Goal: Task Accomplishment & Management: Manage account settings

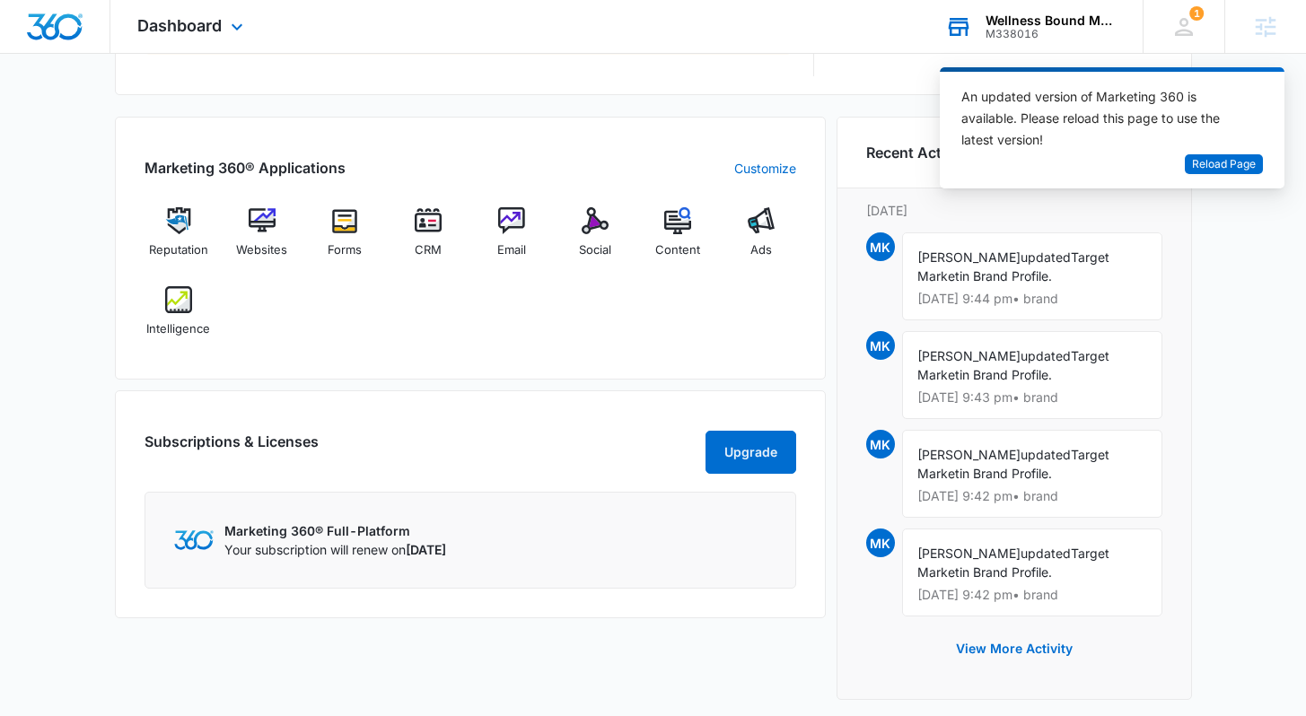
click at [1075, 29] on div "M338016" at bounding box center [1050, 34] width 131 height 13
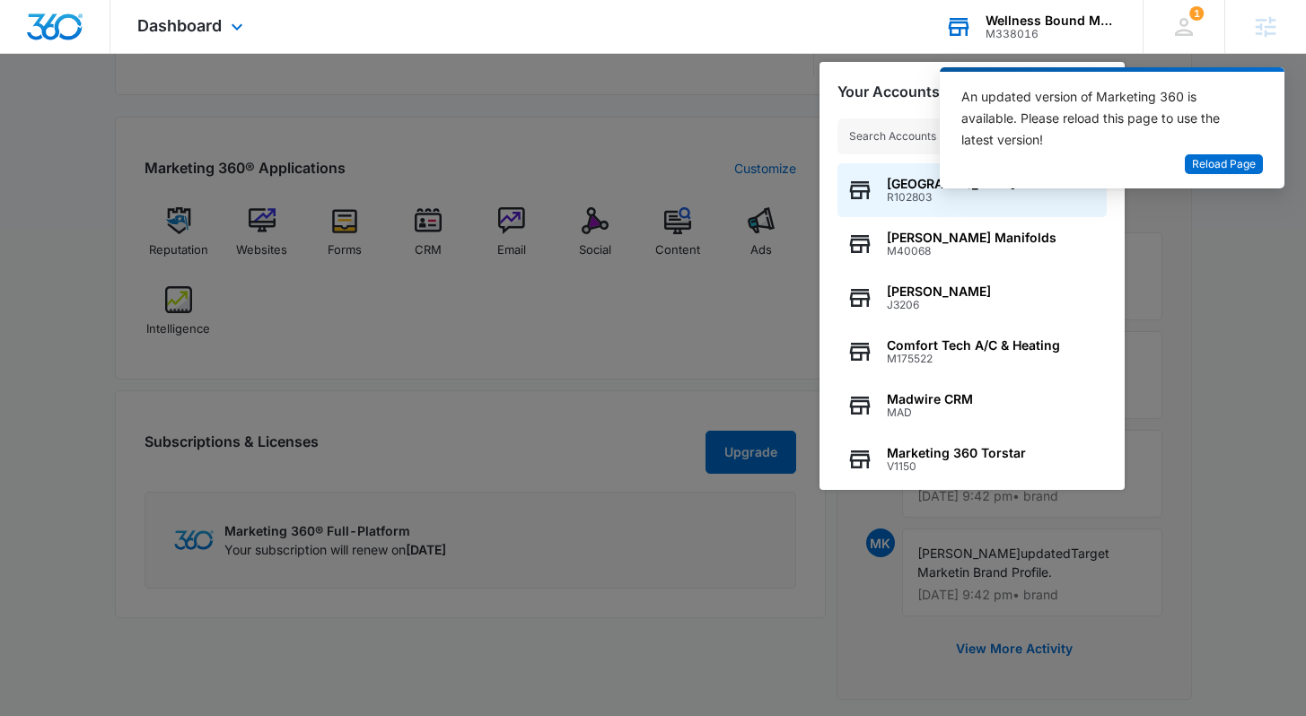
click at [894, 144] on input "text" at bounding box center [971, 136] width 269 height 36
click at [908, 136] on input "text" at bounding box center [971, 136] width 269 height 36
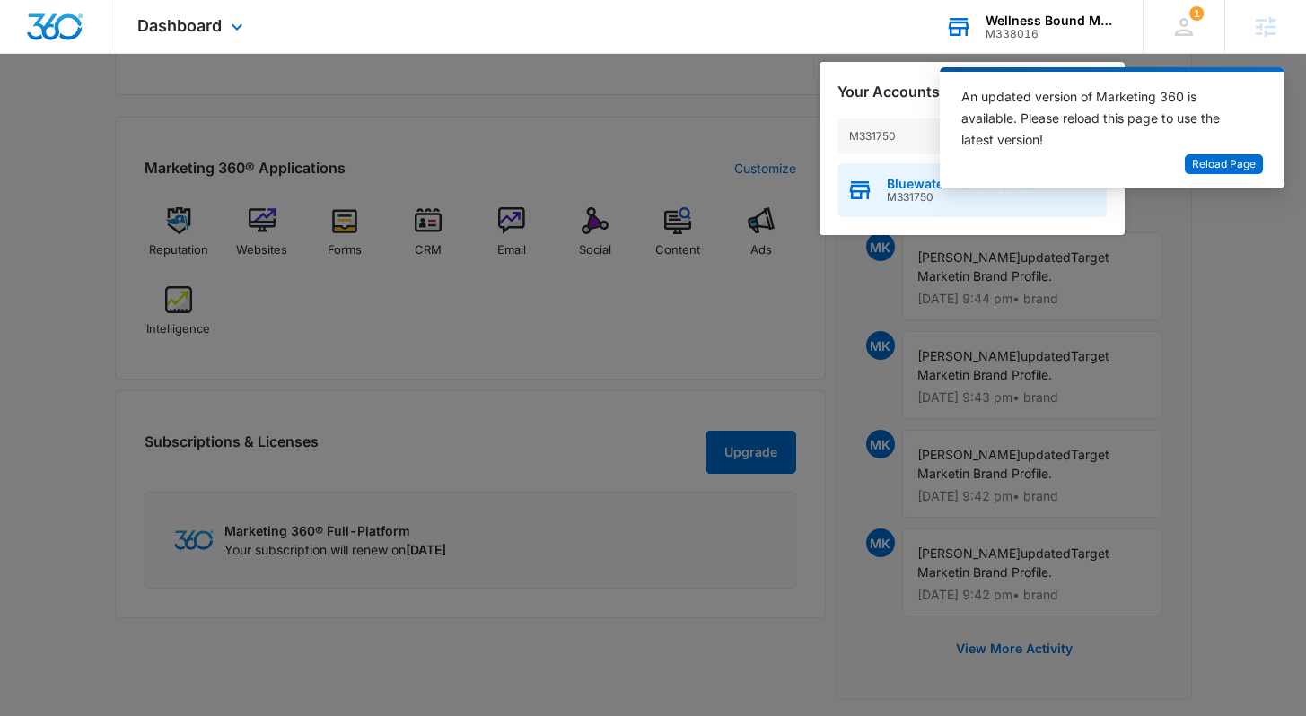
type input "M331750"
click at [914, 182] on span "Bluewater Performance" at bounding box center [959, 184] width 145 height 14
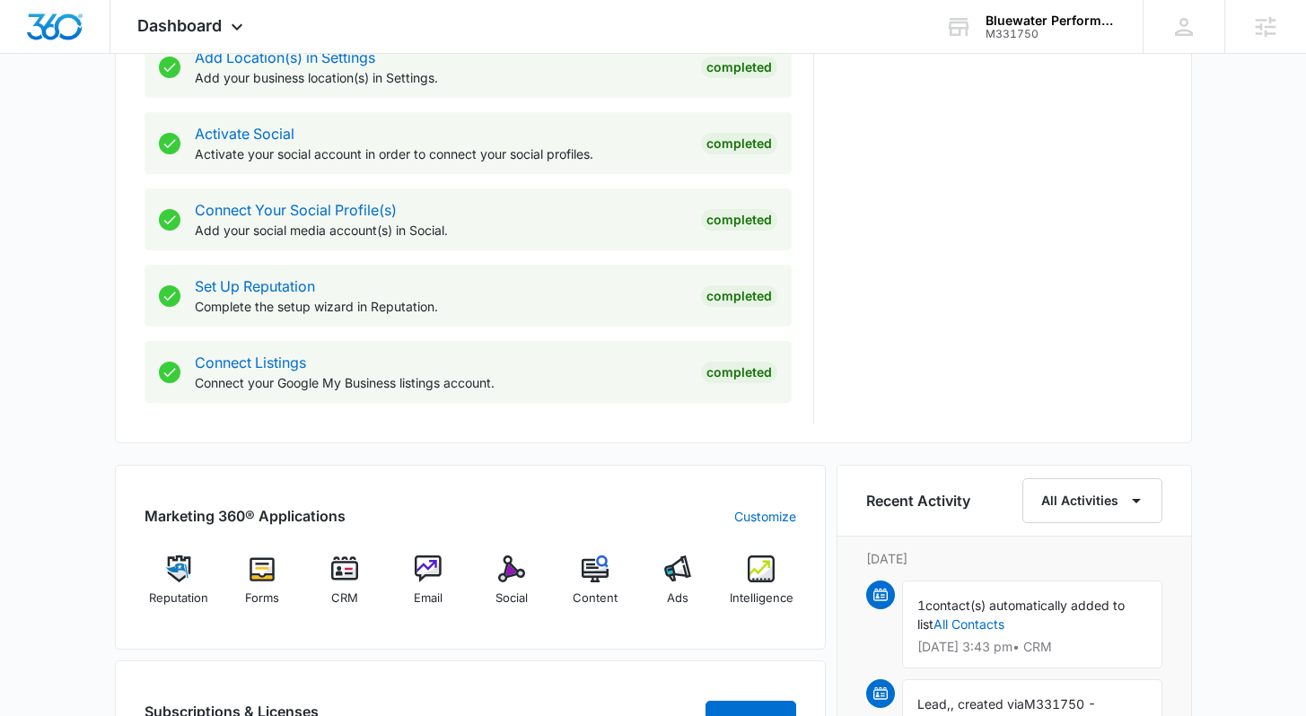
scroll to position [727, 0]
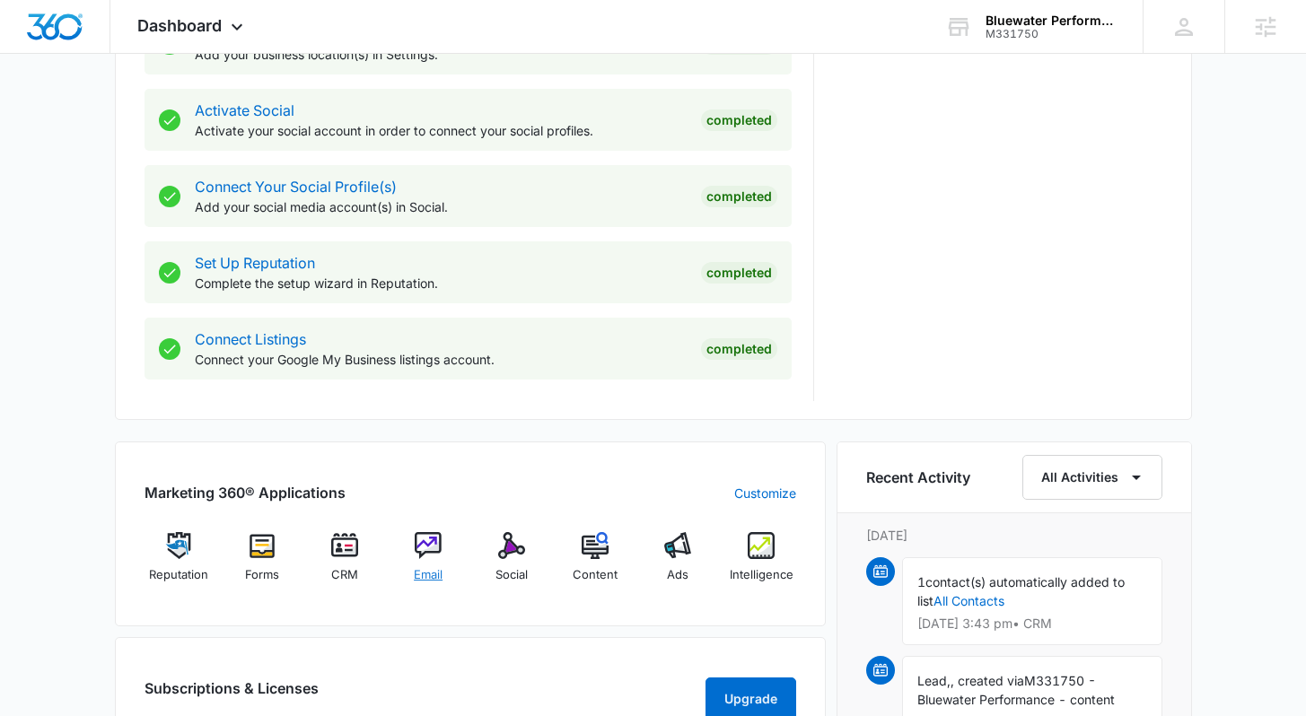
click at [444, 571] on div "Email" at bounding box center [428, 564] width 69 height 65
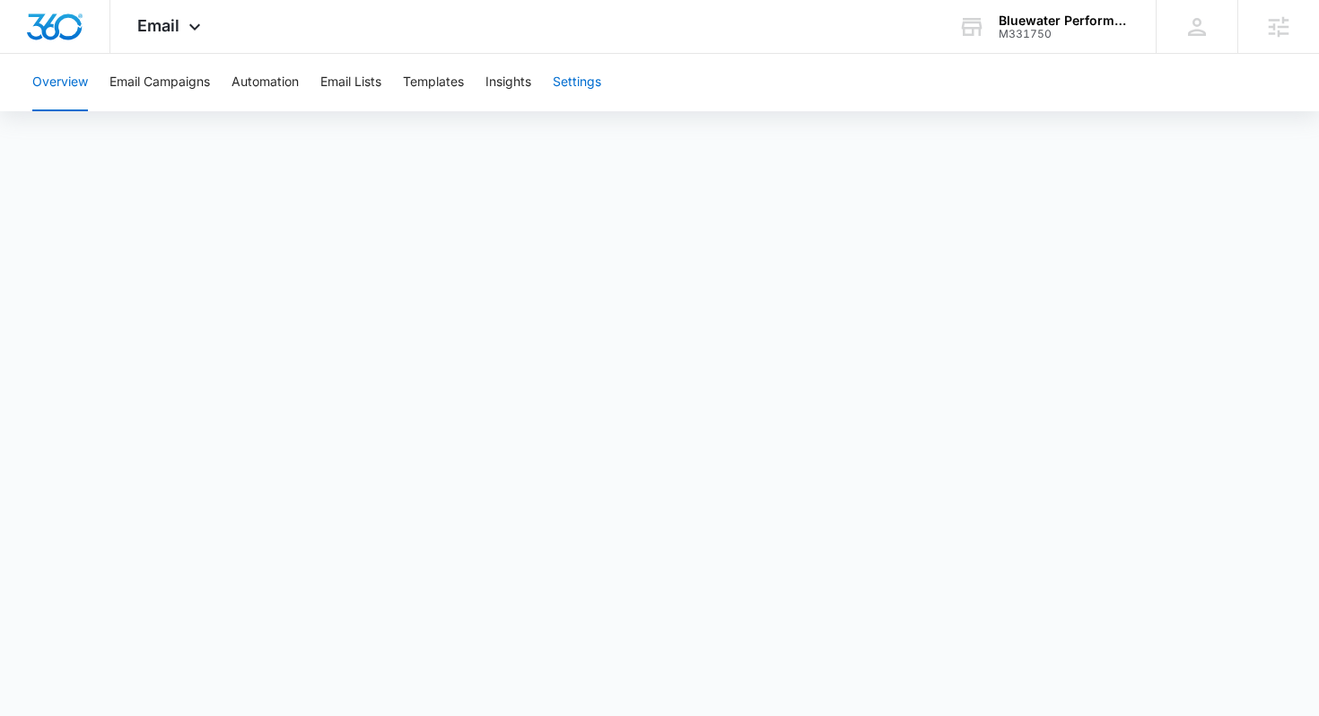
click at [595, 74] on button "Settings" at bounding box center [577, 82] width 48 height 57
